Goal: Task Accomplishment & Management: Manage account settings

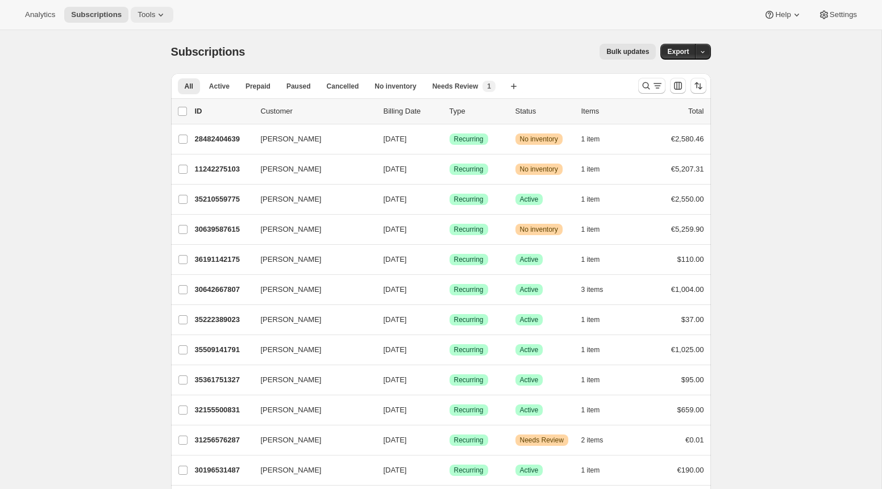
click at [160, 18] on icon at bounding box center [160, 14] width 11 height 11
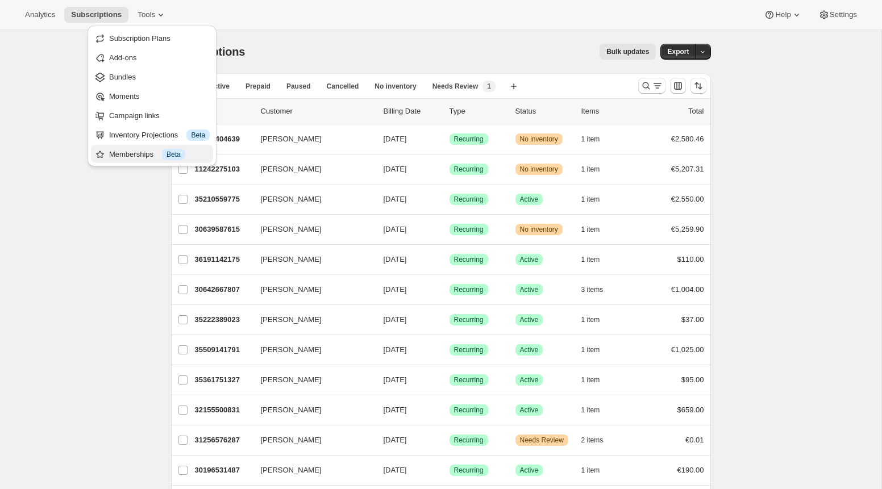
click at [161, 152] on div "Memberships Info Beta" at bounding box center [159, 154] width 101 height 11
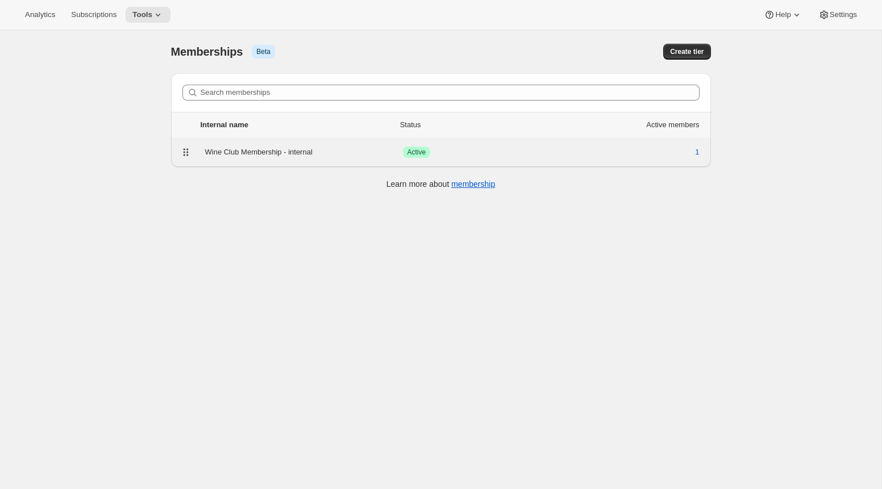
click at [265, 159] on div "Wine Club Membership - internal Success Active 1" at bounding box center [441, 152] width 526 height 16
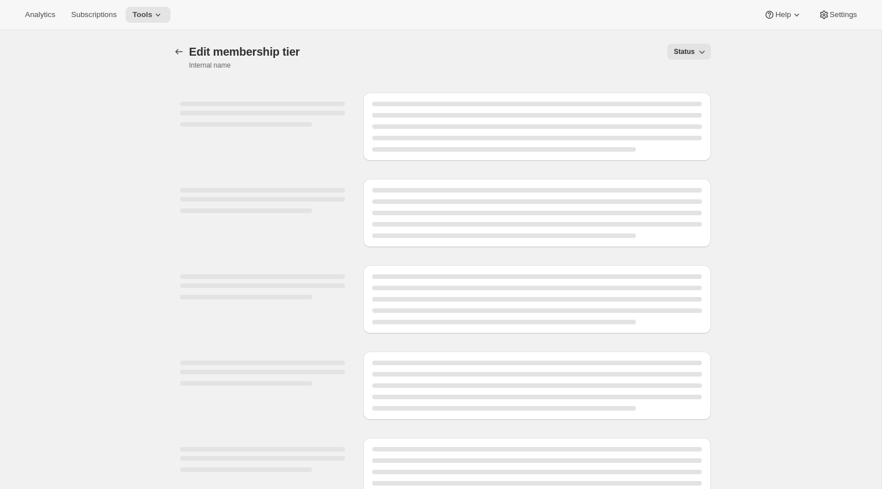
select select "products"
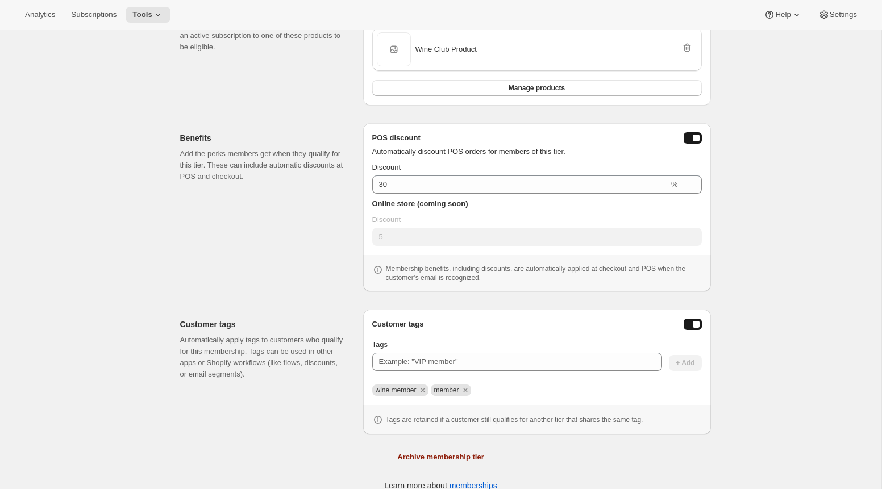
scroll to position [272, 0]
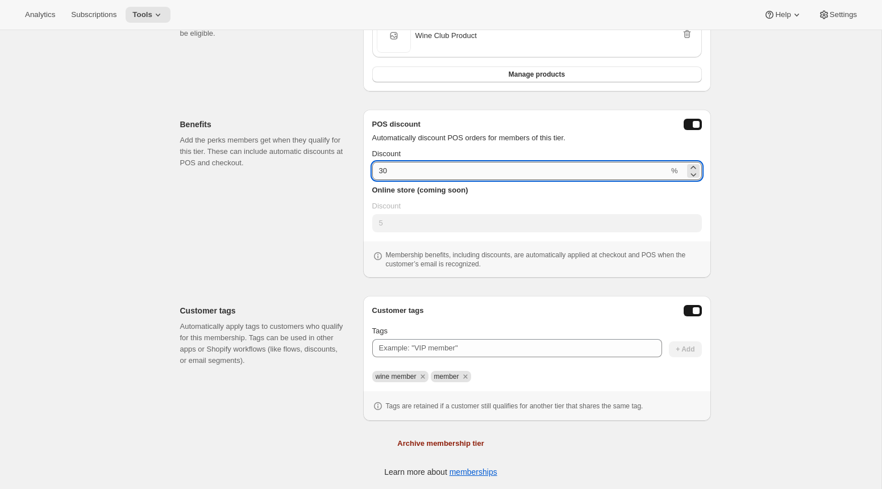
click at [411, 171] on input "30" at bounding box center [520, 171] width 297 height 18
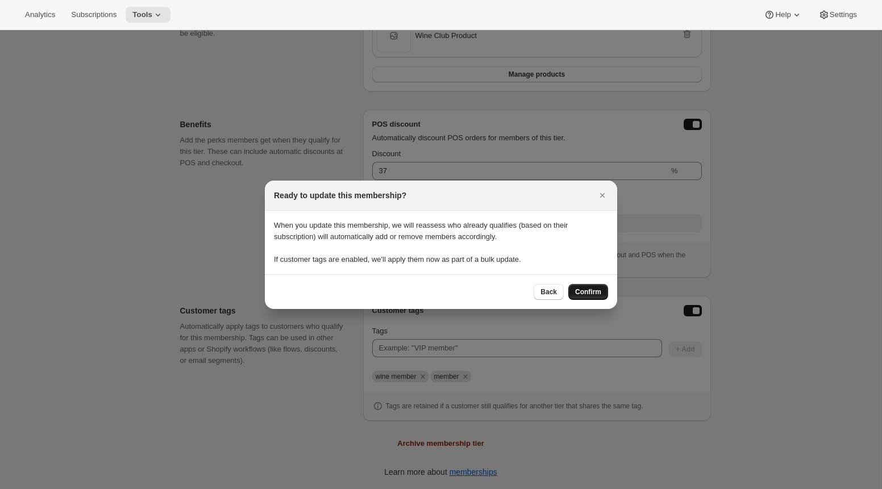
click at [581, 294] on span "Confirm" at bounding box center [588, 292] width 26 height 9
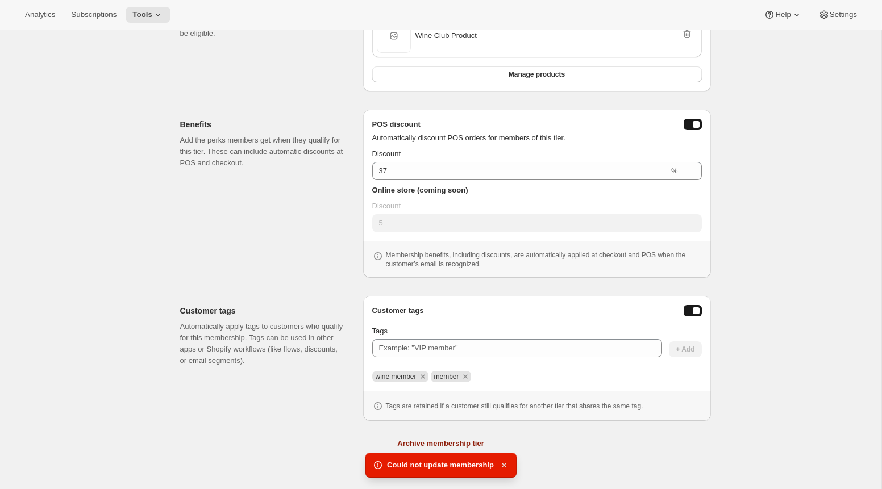
click at [504, 467] on icon "button" at bounding box center [503, 465] width 11 height 11
click at [505, 467] on icon "button" at bounding box center [503, 465] width 11 height 11
type input "30"
click at [501, 468] on icon "button" at bounding box center [503, 465] width 11 height 11
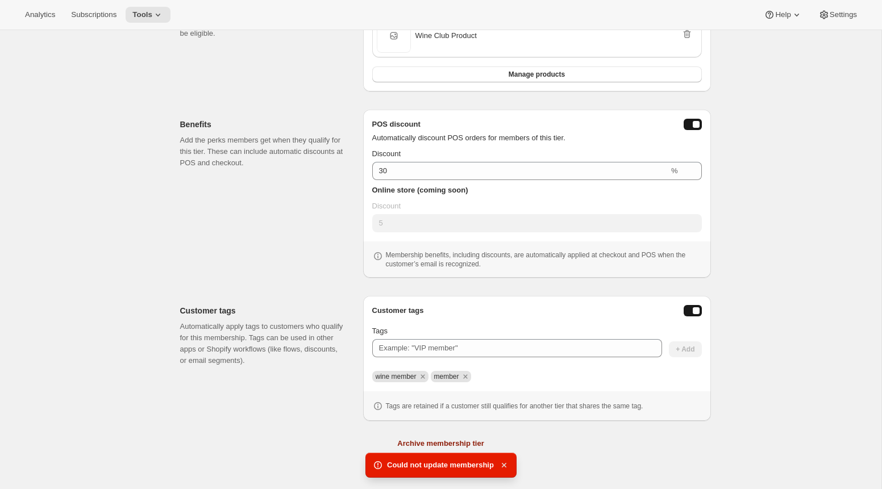
click at [501, 468] on icon "button" at bounding box center [503, 465] width 11 height 11
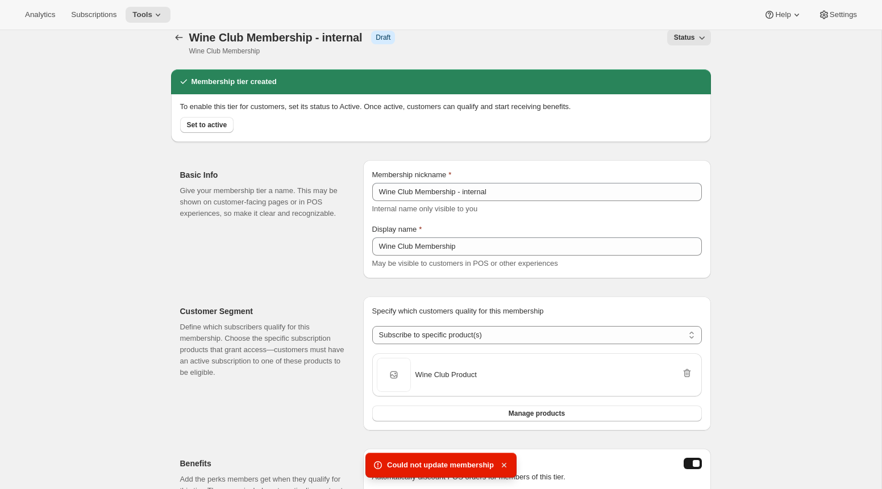
scroll to position [0, 0]
